Goal: Task Accomplishment & Management: Complete application form

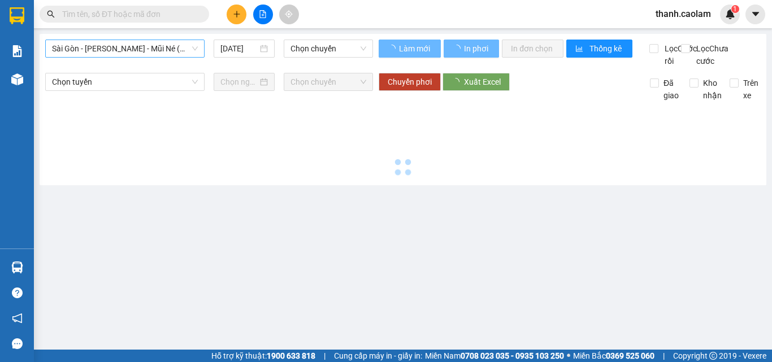
click at [158, 47] on span "Sài Gòn - [PERSON_NAME] - Mũi Né (CT Ông Đồn)" at bounding box center [125, 48] width 146 height 17
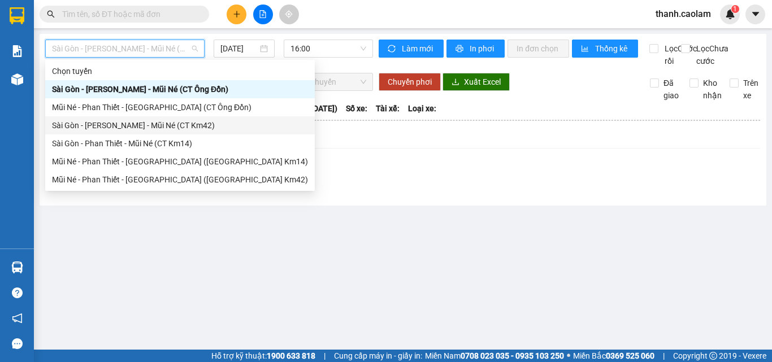
click at [193, 130] on div "Sài Gòn - [PERSON_NAME] - Mũi Né (CT Km42)" at bounding box center [180, 125] width 256 height 12
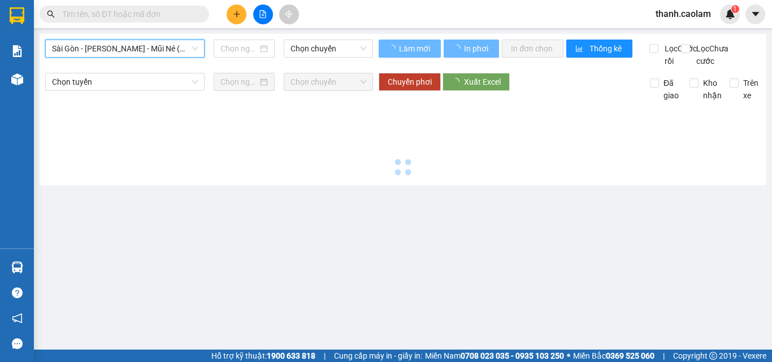
type input "[DATE]"
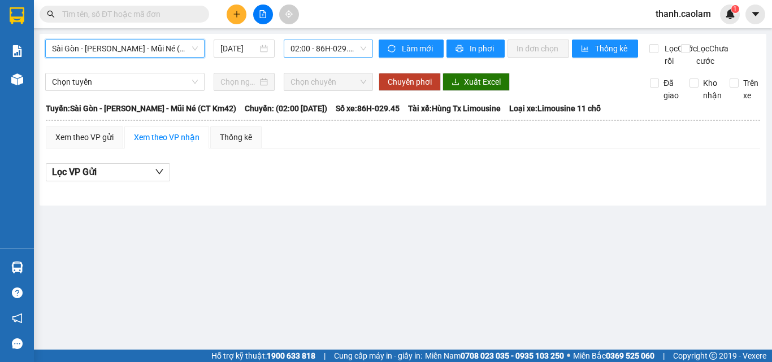
click at [350, 47] on span "02:00 - 86H-029.45 - (Đã hủy)" at bounding box center [328, 48] width 76 height 17
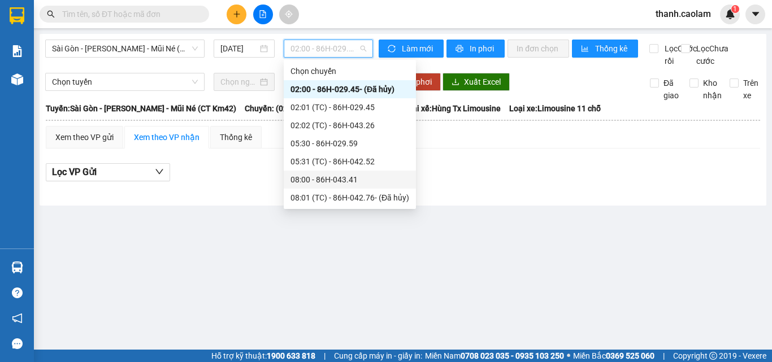
click at [348, 177] on div "08:00 - 86H-043.41" at bounding box center [349, 179] width 119 height 12
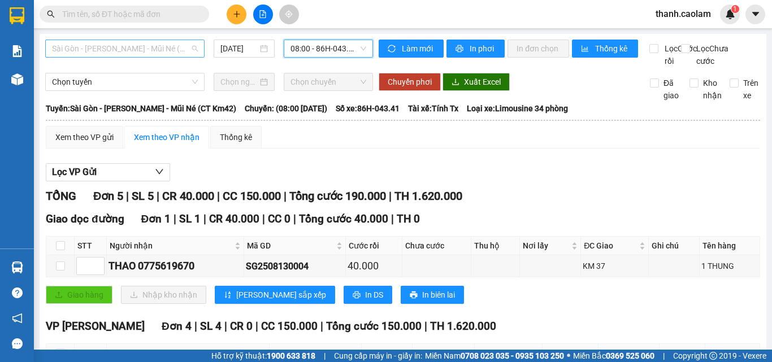
click at [133, 47] on span "Sài Gòn - [PERSON_NAME] - Mũi Né (CT Km42)" at bounding box center [125, 48] width 146 height 17
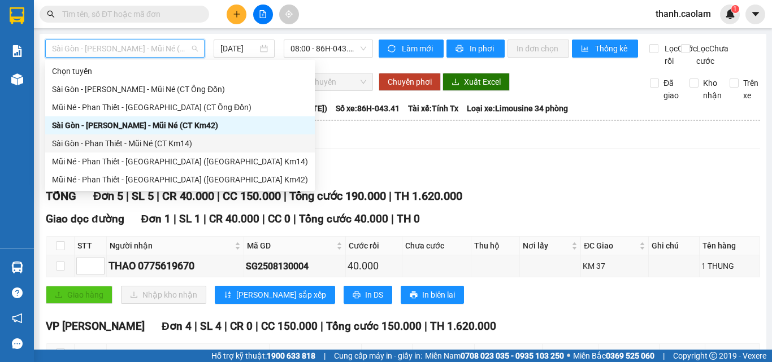
click at [174, 137] on div "Sài Gòn - Phan Thiết - Mũi Né (CT Km14)" at bounding box center [179, 143] width 269 height 18
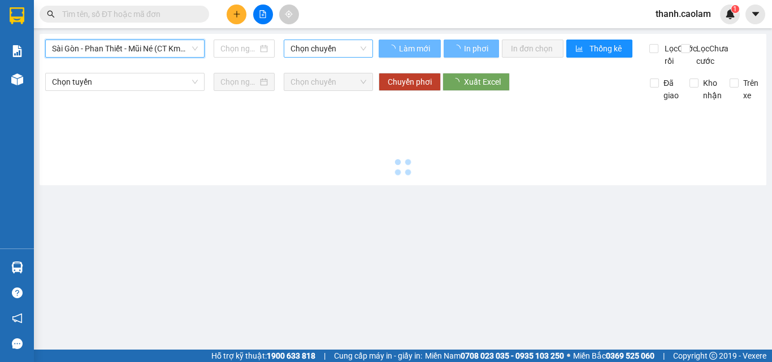
type input "[DATE]"
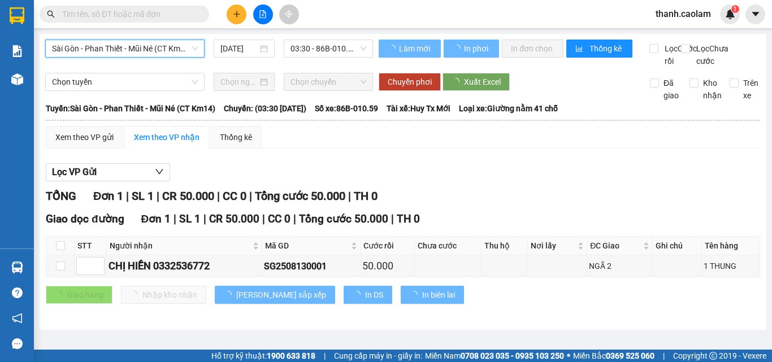
click at [327, 51] on span "03:30 - 86B-010.59" at bounding box center [328, 48] width 76 height 17
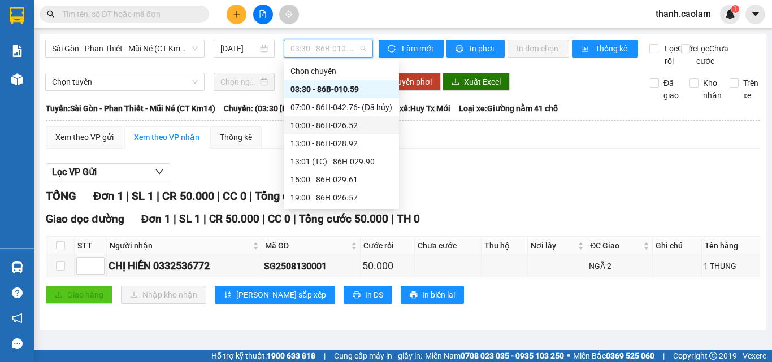
drag, startPoint x: 341, startPoint y: 132, endPoint x: 771, endPoint y: 153, distance: 430.4
click at [342, 132] on div "10:00 - 86H-026.52" at bounding box center [341, 125] width 115 height 18
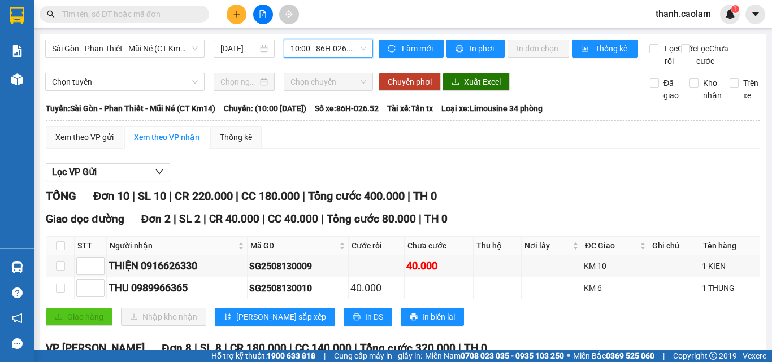
click at [239, 21] on button at bounding box center [237, 15] width 20 height 20
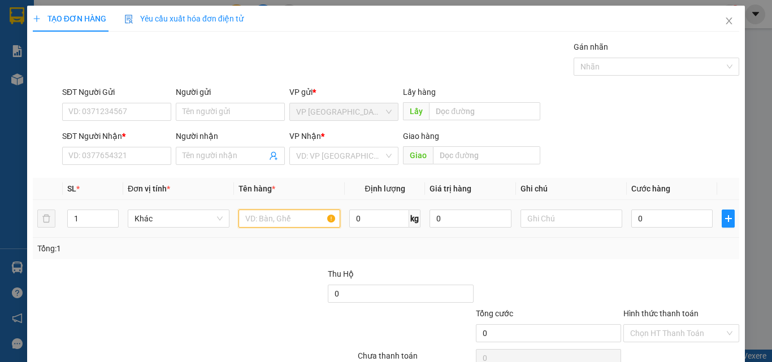
click at [242, 224] on input "text" at bounding box center [289, 219] width 102 height 18
type input "1 KIEN"
type input "3"
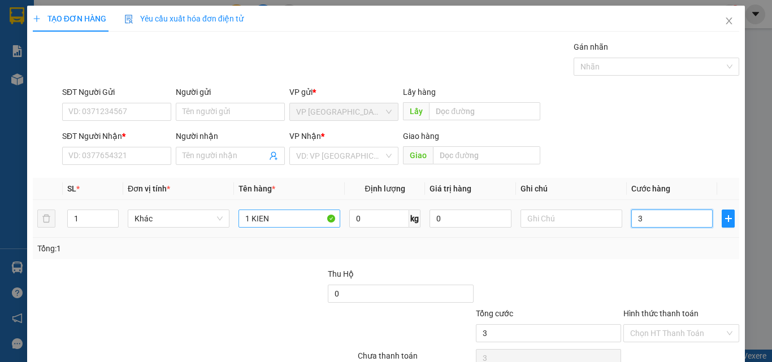
type input "30"
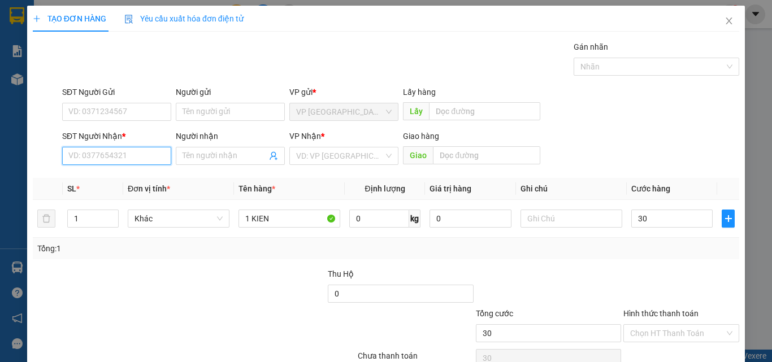
click at [136, 155] on input "SĐT Người Nhận *" at bounding box center [116, 156] width 109 height 18
type input "30.000"
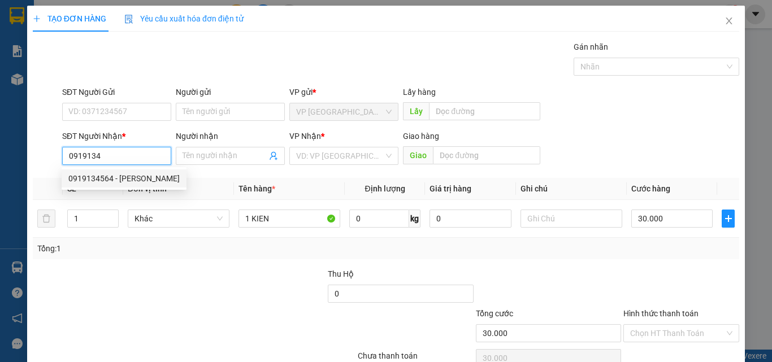
click at [156, 183] on div "0919134564 - [PERSON_NAME]" at bounding box center [123, 178] width 111 height 12
type input "0919134564"
type input "CHINH"
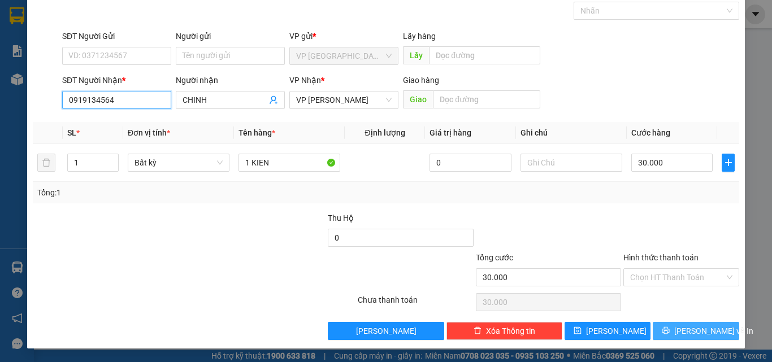
type input "0919134564"
click at [678, 334] on span "[PERSON_NAME] và In" at bounding box center [713, 331] width 79 height 12
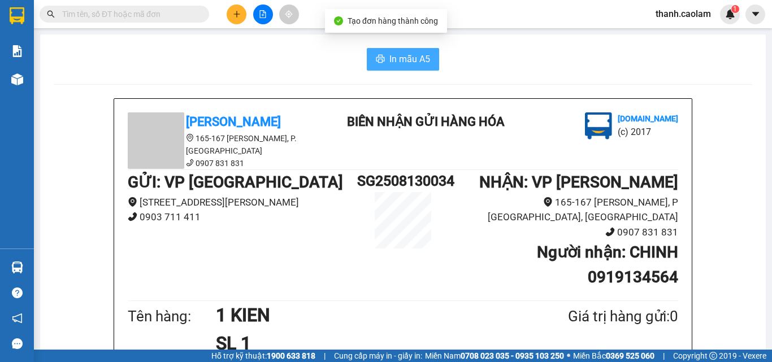
drag, startPoint x: 388, startPoint y: 50, endPoint x: 395, endPoint y: 51, distance: 7.4
click at [389, 50] on button "In mẫu A5" at bounding box center [403, 59] width 72 height 23
click at [232, 15] on button at bounding box center [237, 15] width 20 height 20
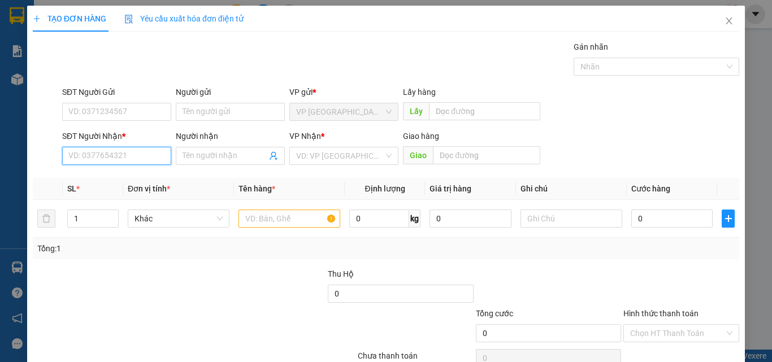
click at [130, 150] on input "SĐT Người Nhận *" at bounding box center [116, 156] width 109 height 18
click at [134, 175] on div "0981211626 - DUY" at bounding box center [115, 178] width 94 height 12
type input "0981211626"
type input "DUY"
type input "0981211626"
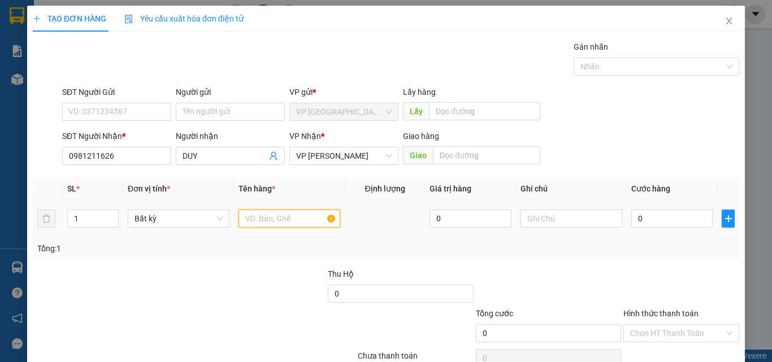
click at [290, 220] on input "text" at bounding box center [289, 219] width 102 height 18
type input "1 BICH TRANG"
type input "3"
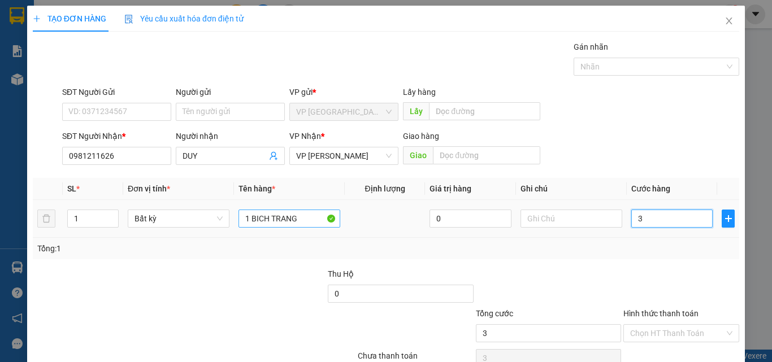
type input "3-"
type input "0"
type input "3"
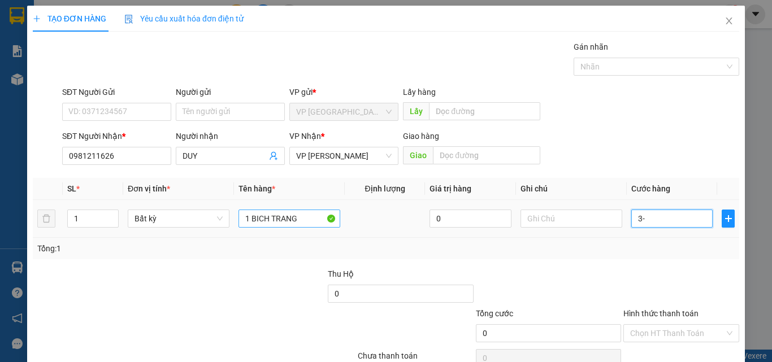
type input "3"
type input "30"
click at [602, 206] on td at bounding box center [571, 219] width 111 height 38
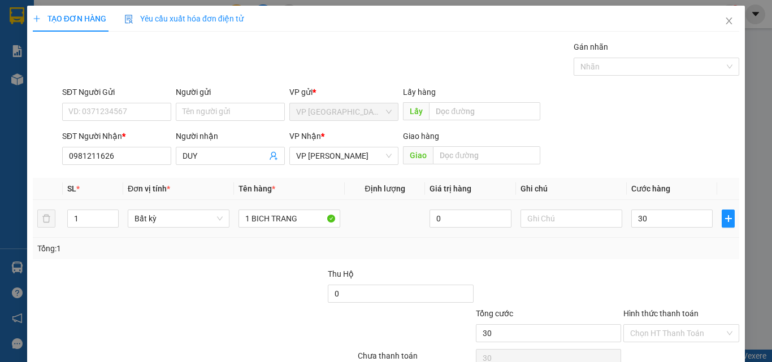
type input "30.000"
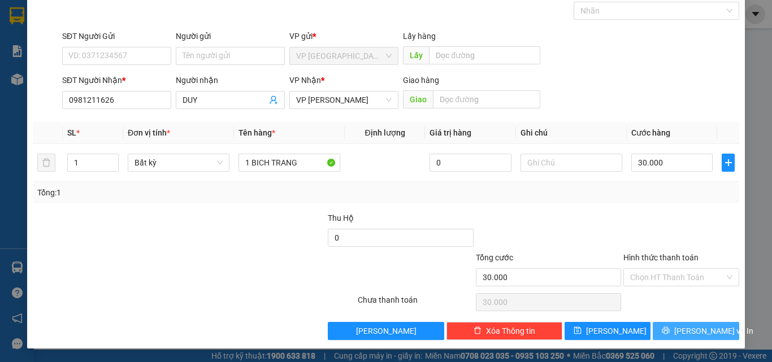
click at [677, 322] on button "[PERSON_NAME] và In" at bounding box center [695, 331] width 86 height 18
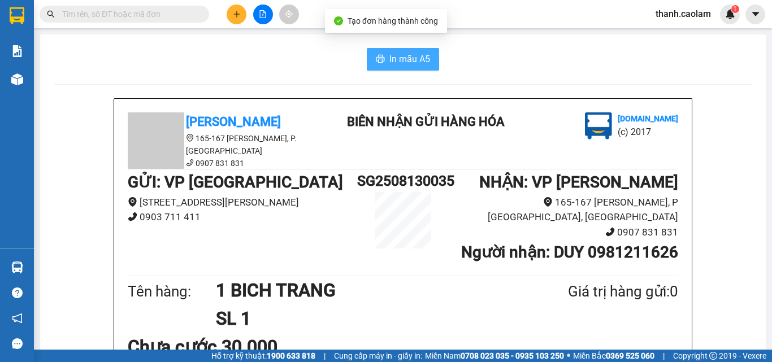
click at [393, 53] on span "In mẫu A5" at bounding box center [409, 59] width 41 height 14
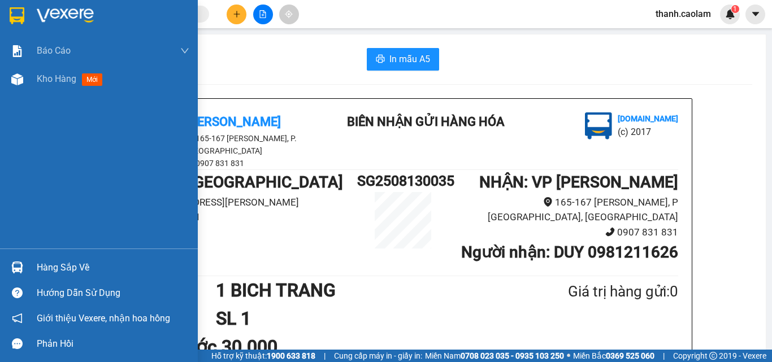
drag, startPoint x: 27, startPoint y: 14, endPoint x: 28, endPoint y: 4, distance: 9.7
click at [26, 14] on div at bounding box center [17, 16] width 20 height 20
